Goal: Download file/media

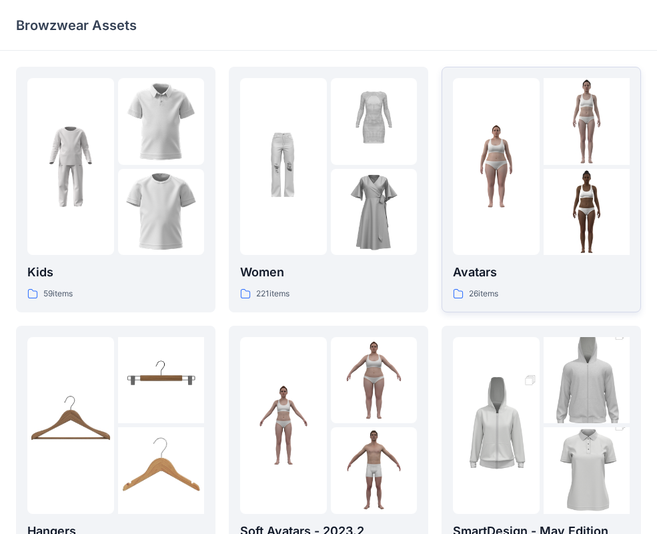
click at [538, 257] on div "Avatars 26 items" at bounding box center [541, 189] width 177 height 223
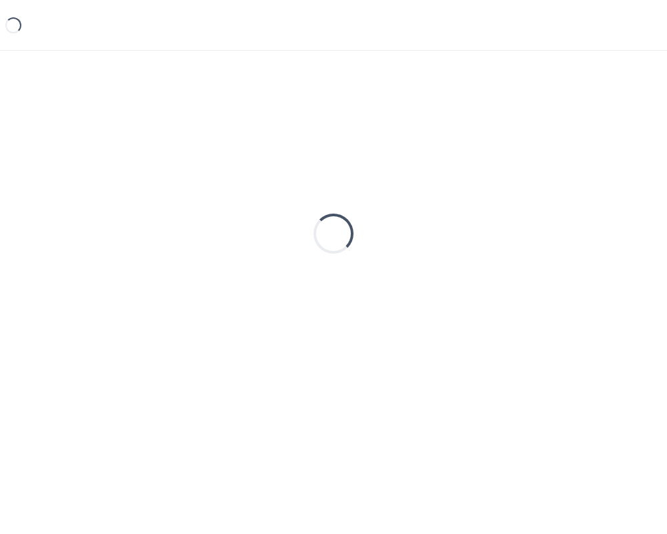
click at [538, 257] on div "Loading..." at bounding box center [333, 233] width 635 height 333
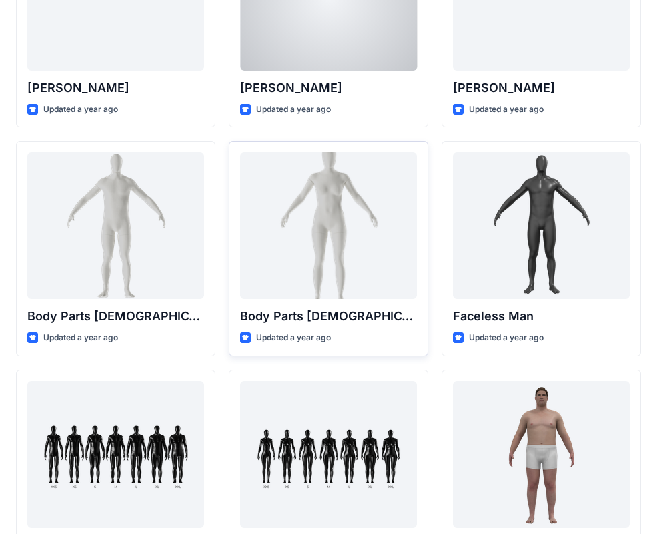
scroll to position [396, 0]
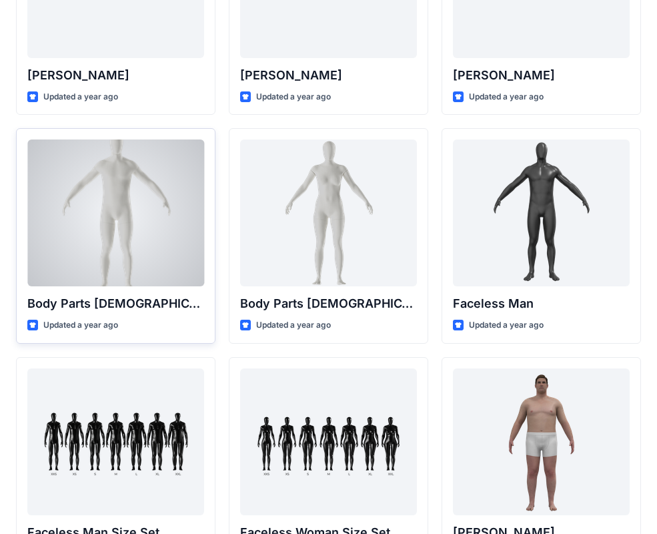
click at [82, 240] on div at bounding box center [115, 212] width 177 height 147
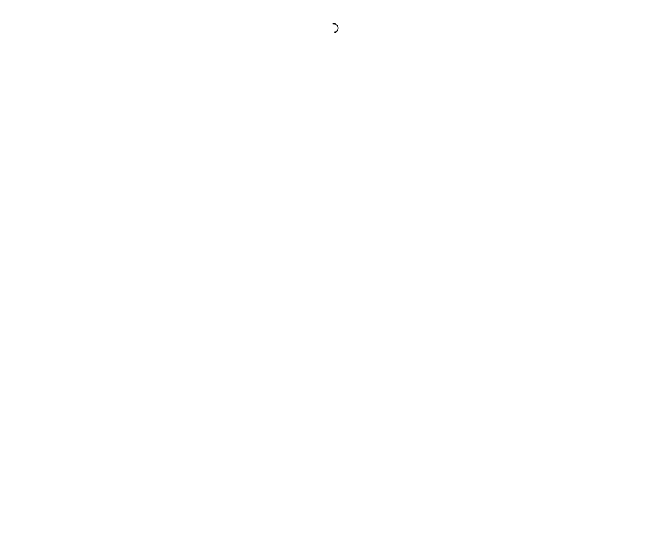
click at [82, 240] on div at bounding box center [333, 267] width 667 height 534
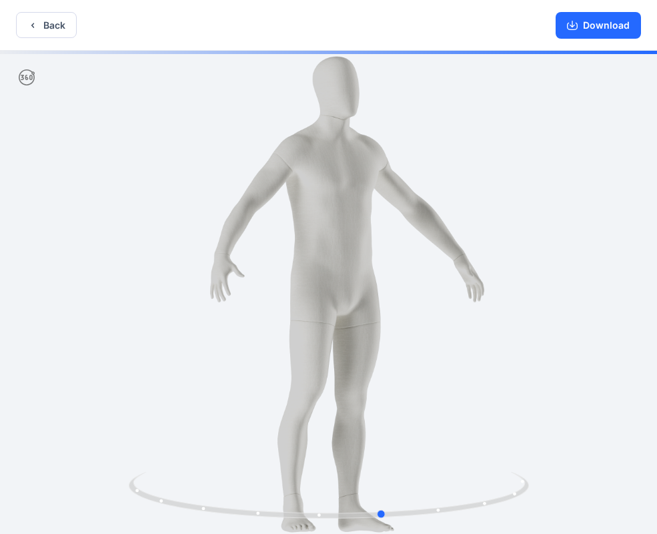
drag, startPoint x: 473, startPoint y: 263, endPoint x: 538, endPoint y: 264, distance: 65.4
click at [538, 264] on div at bounding box center [328, 294] width 657 height 486
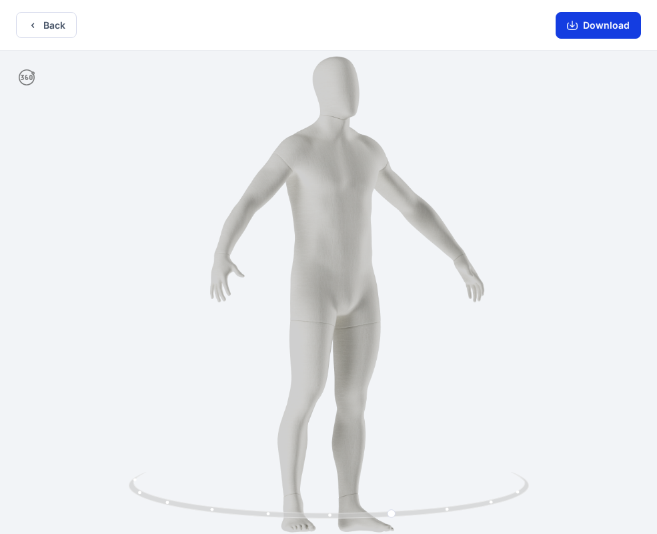
click at [589, 27] on button "Download" at bounding box center [598, 25] width 85 height 27
drag, startPoint x: 131, startPoint y: 25, endPoint x: 69, endPoint y: 26, distance: 62.0
click at [131, 25] on div "Back Download" at bounding box center [328, 25] width 657 height 51
click at [586, 29] on button "Download" at bounding box center [598, 25] width 85 height 27
click at [65, 23] on button "Back" at bounding box center [46, 25] width 61 height 26
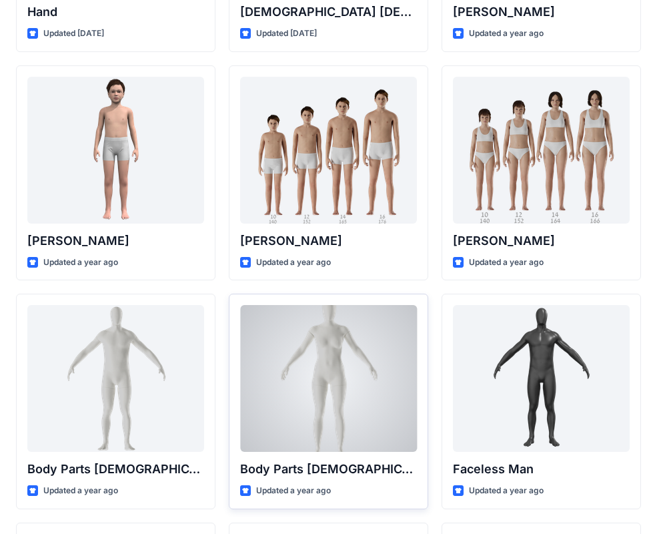
scroll to position [228, 0]
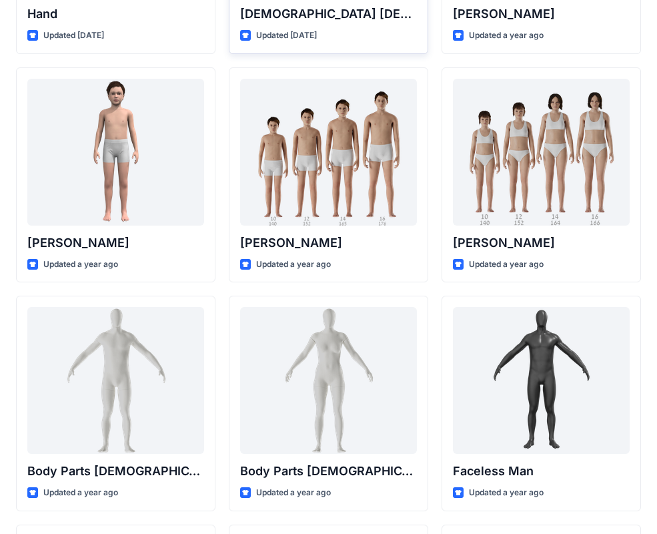
click at [207, 134] on div "[PERSON_NAME] Updated a year ago" at bounding box center [115, 174] width 199 height 215
